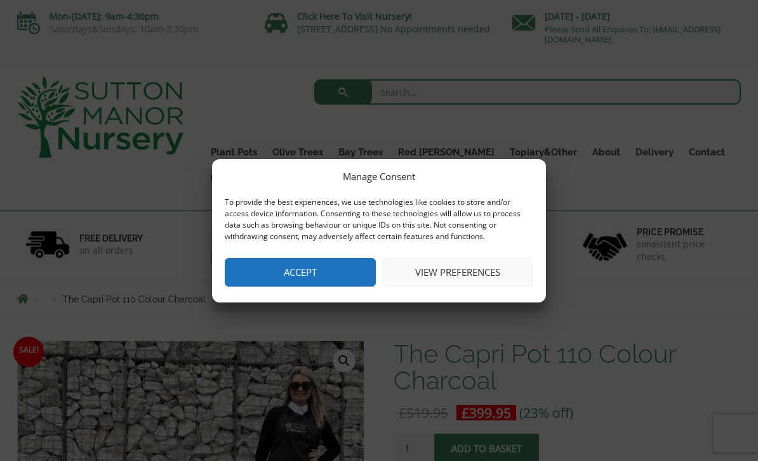
click at [336, 268] on button "Accept" at bounding box center [300, 272] width 151 height 29
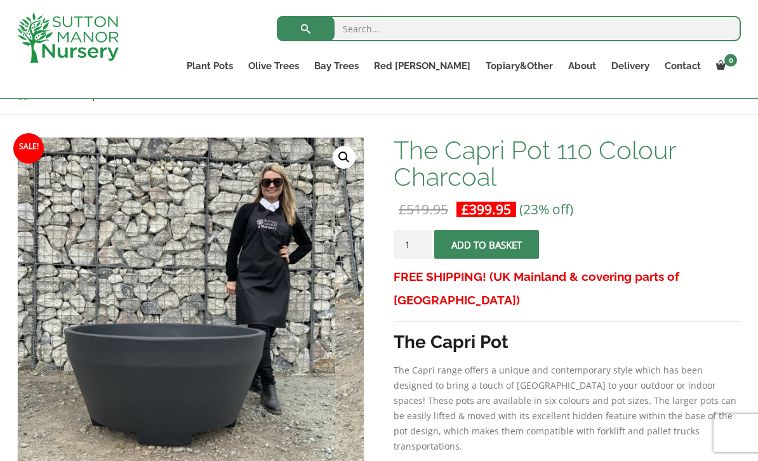
scroll to position [157, 0]
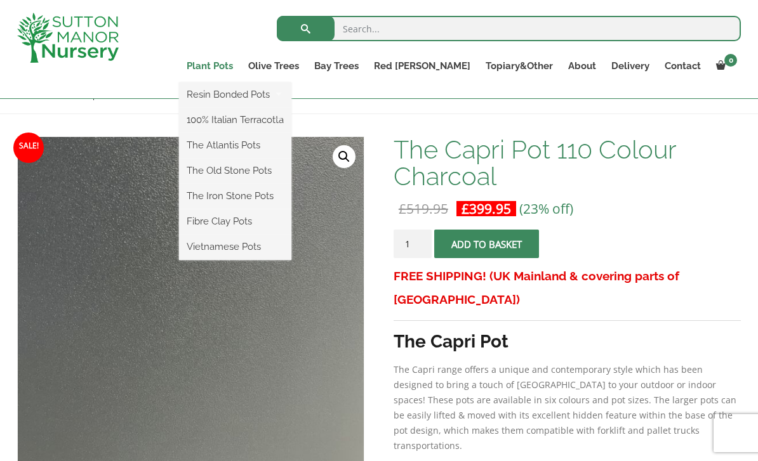
click at [241, 68] on link "Plant Pots" at bounding box center [210, 66] width 62 height 18
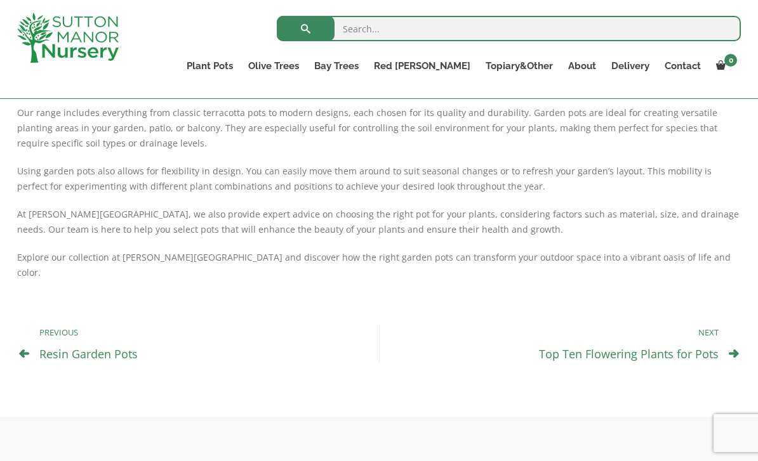
scroll to position [652, 0]
click at [635, 347] on link "Top Ten Flowering Plants for Pots" at bounding box center [629, 354] width 180 height 15
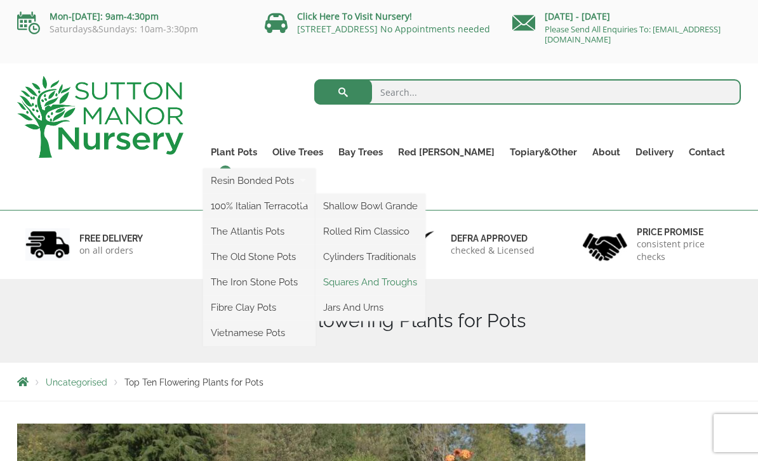
click at [406, 283] on link "Squares And Troughs" at bounding box center [370, 282] width 110 height 19
